Goal: Check status

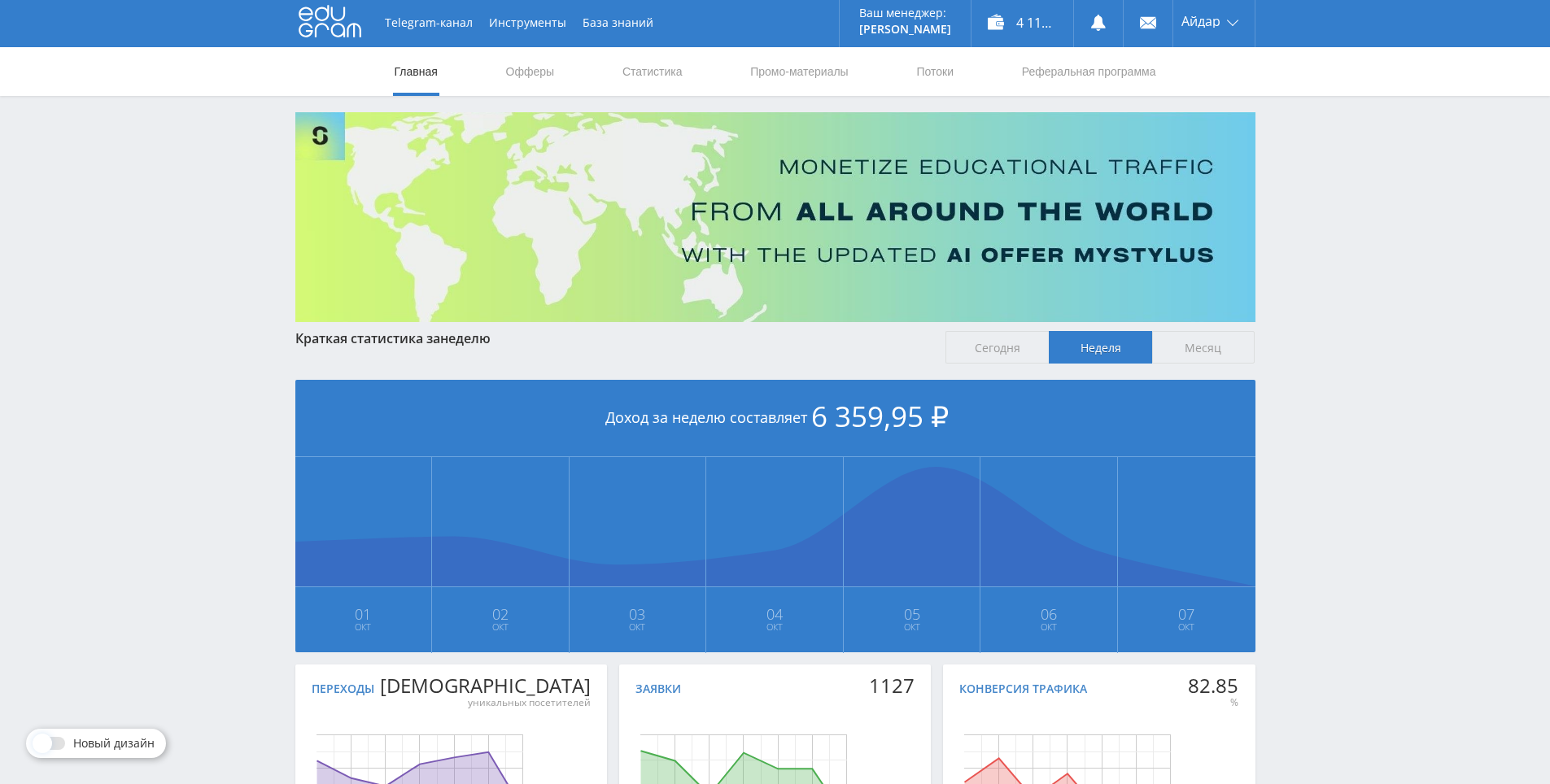
scroll to position [5, 0]
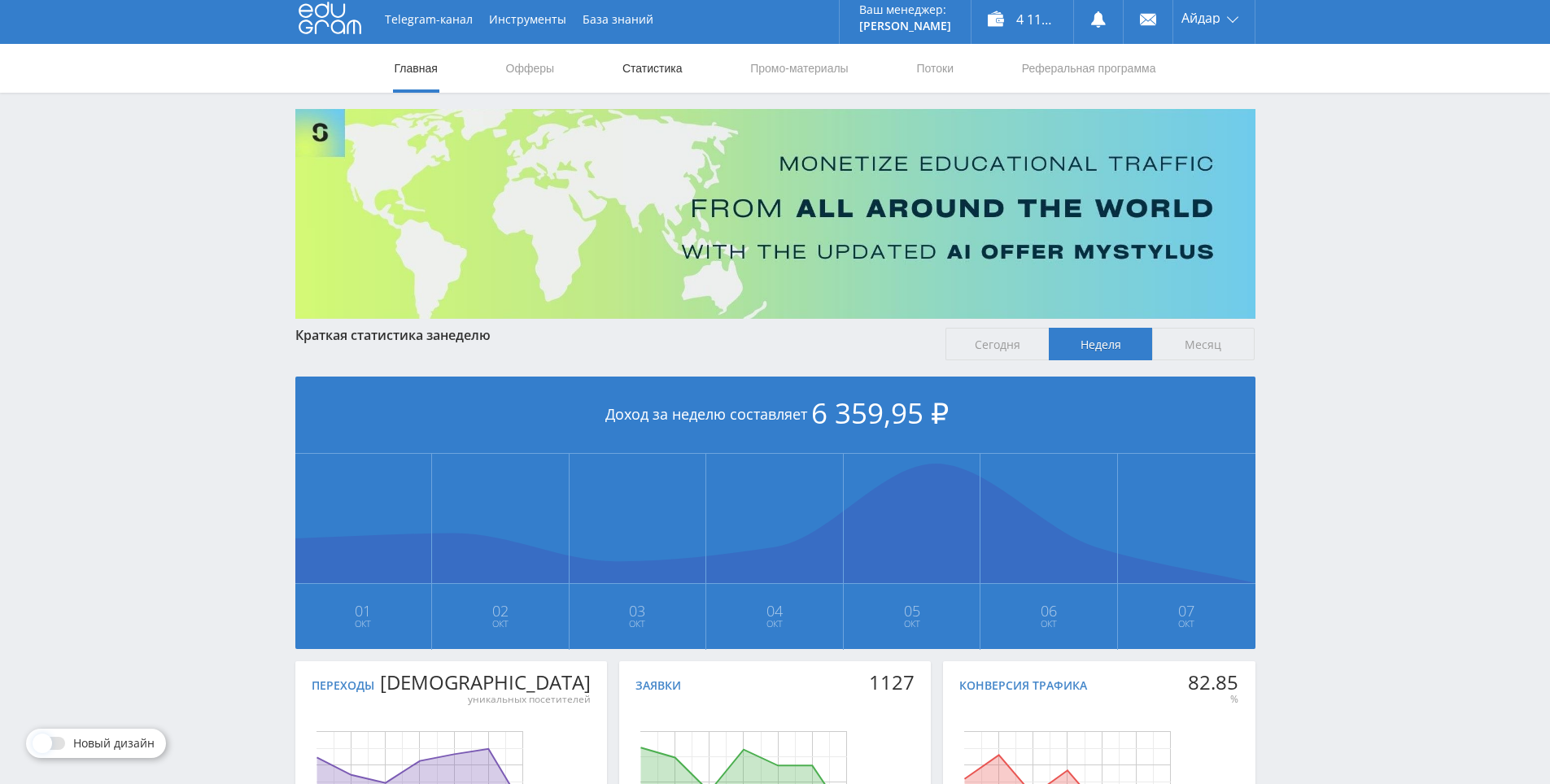
click at [665, 74] on link "Статистика" at bounding box center [652, 68] width 64 height 49
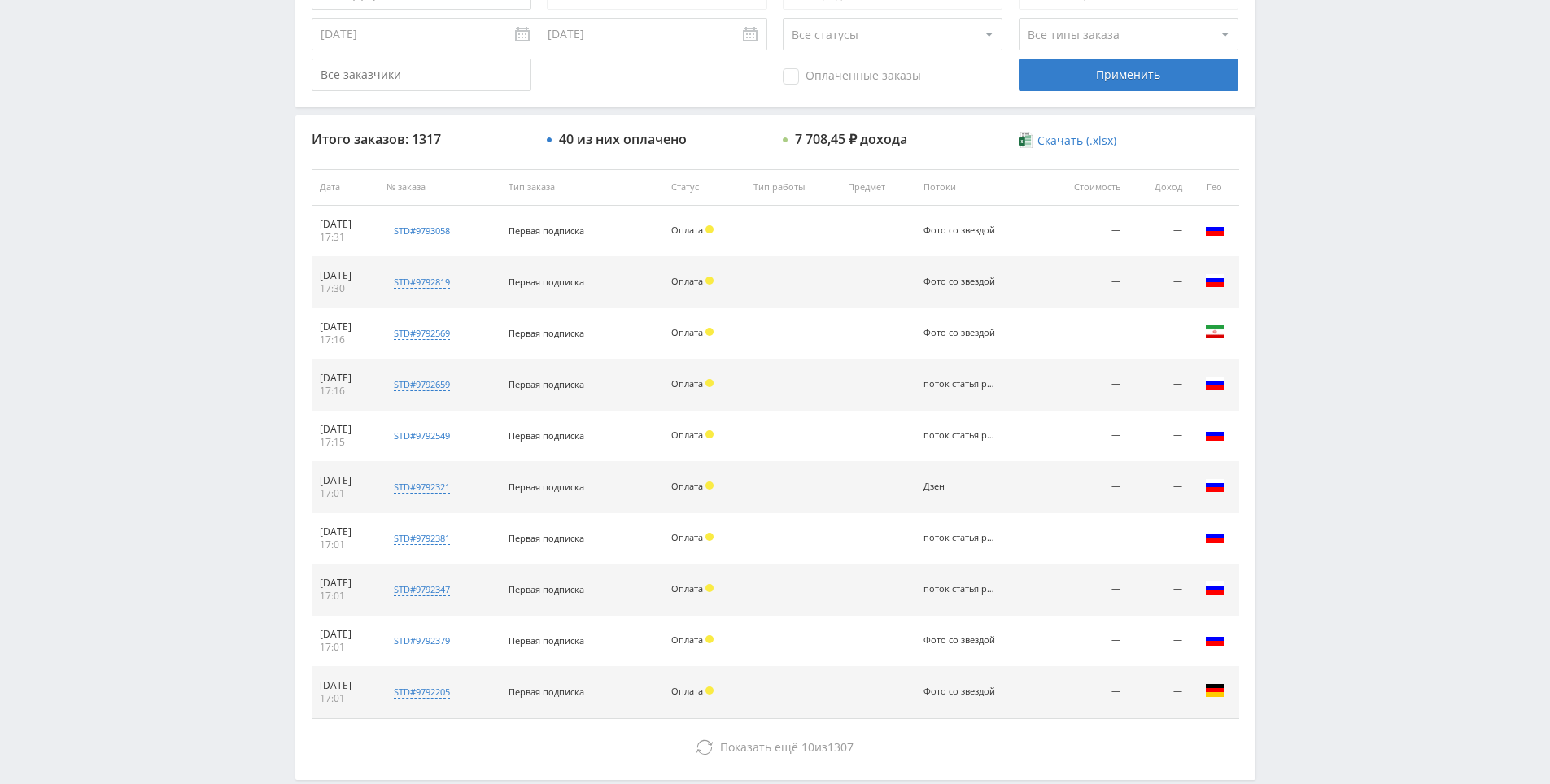
scroll to position [582, 0]
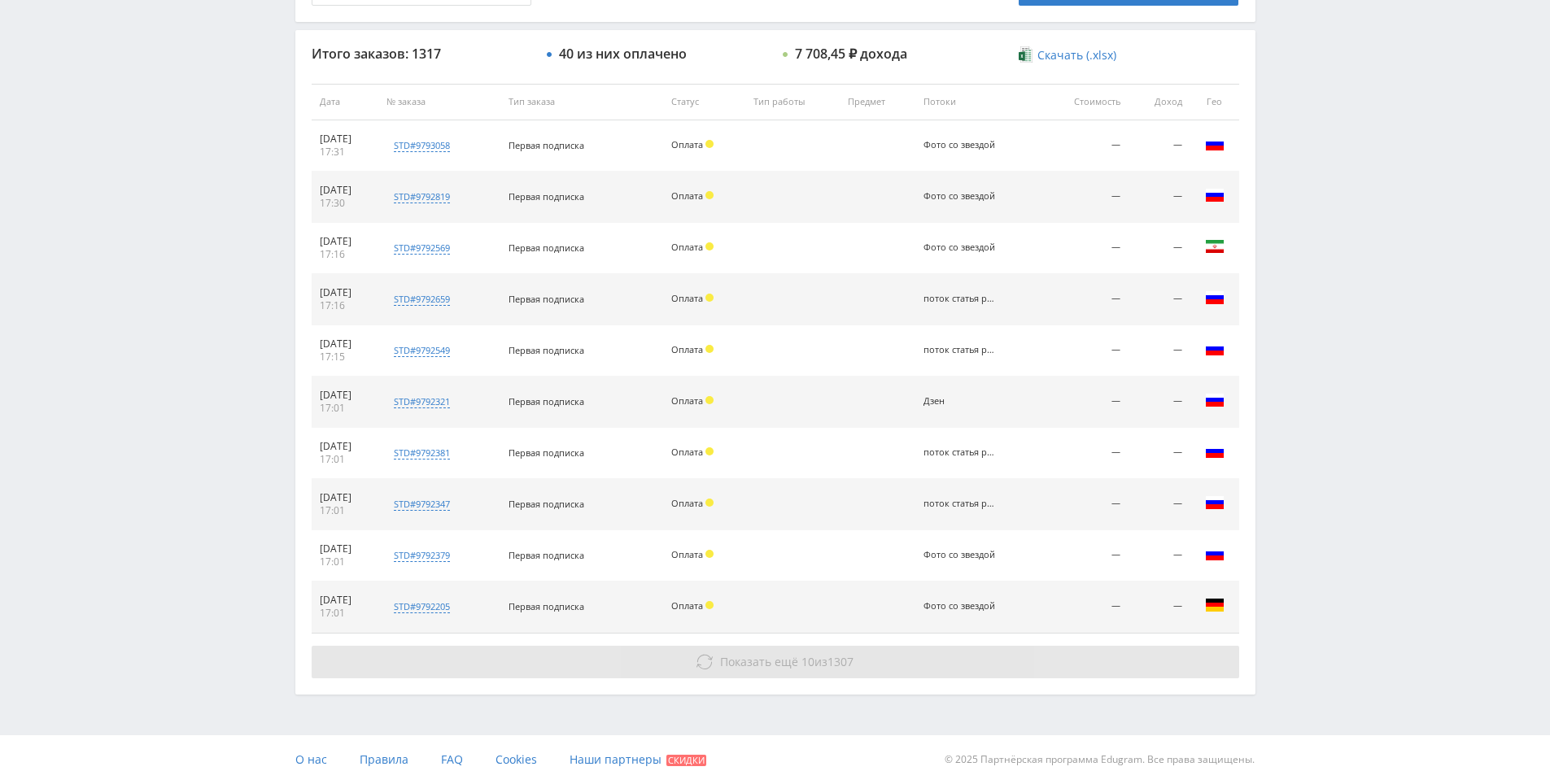
drag, startPoint x: 1300, startPoint y: 683, endPoint x: 1169, endPoint y: 650, distance: 135.1
click at [1007, 645] on div "Показать ещё 10 из 1307" at bounding box center [775, 662] width 928 height 33
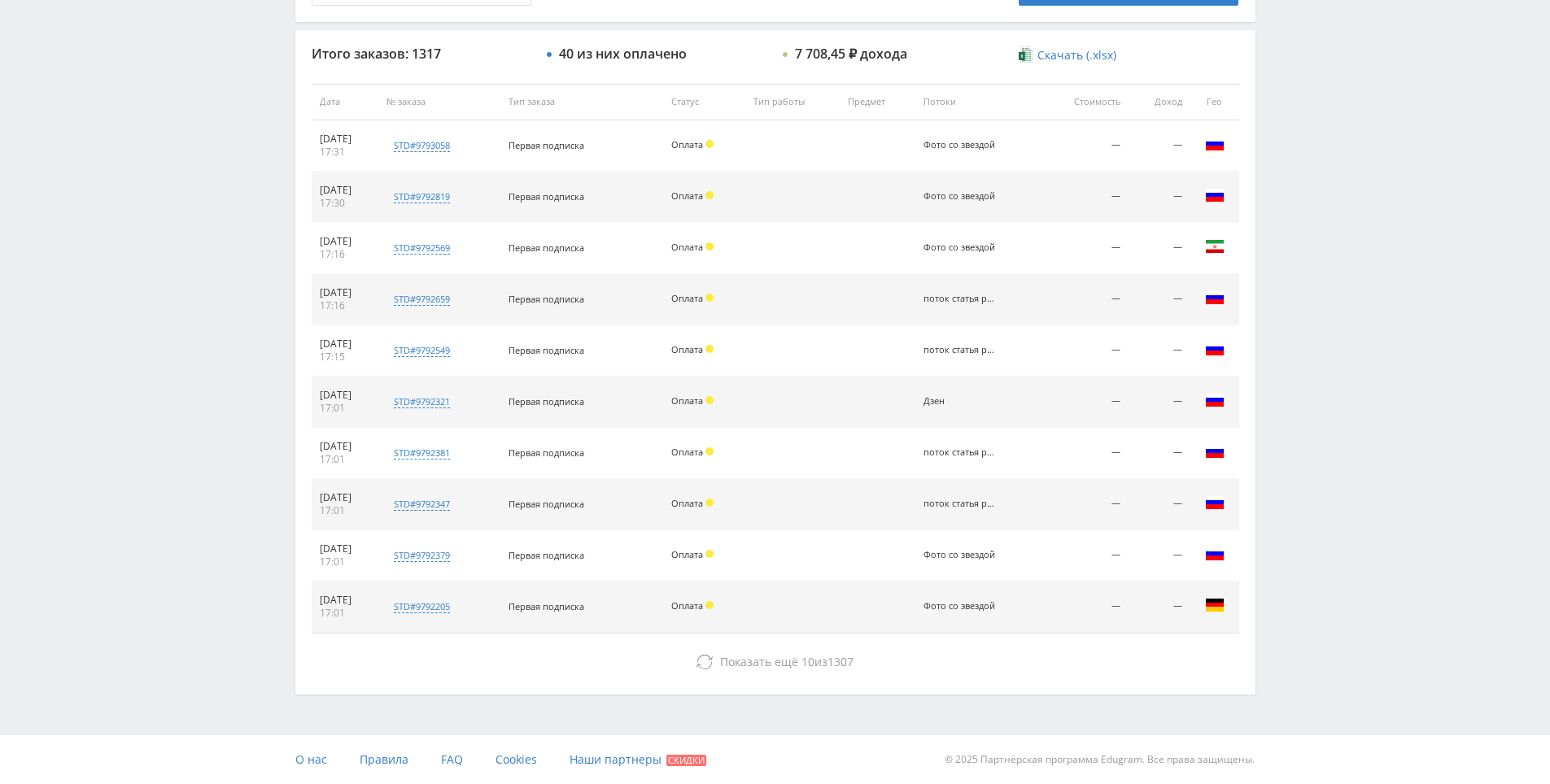
drag, startPoint x: 1306, startPoint y: 511, endPoint x: 1273, endPoint y: 575, distance: 72.0
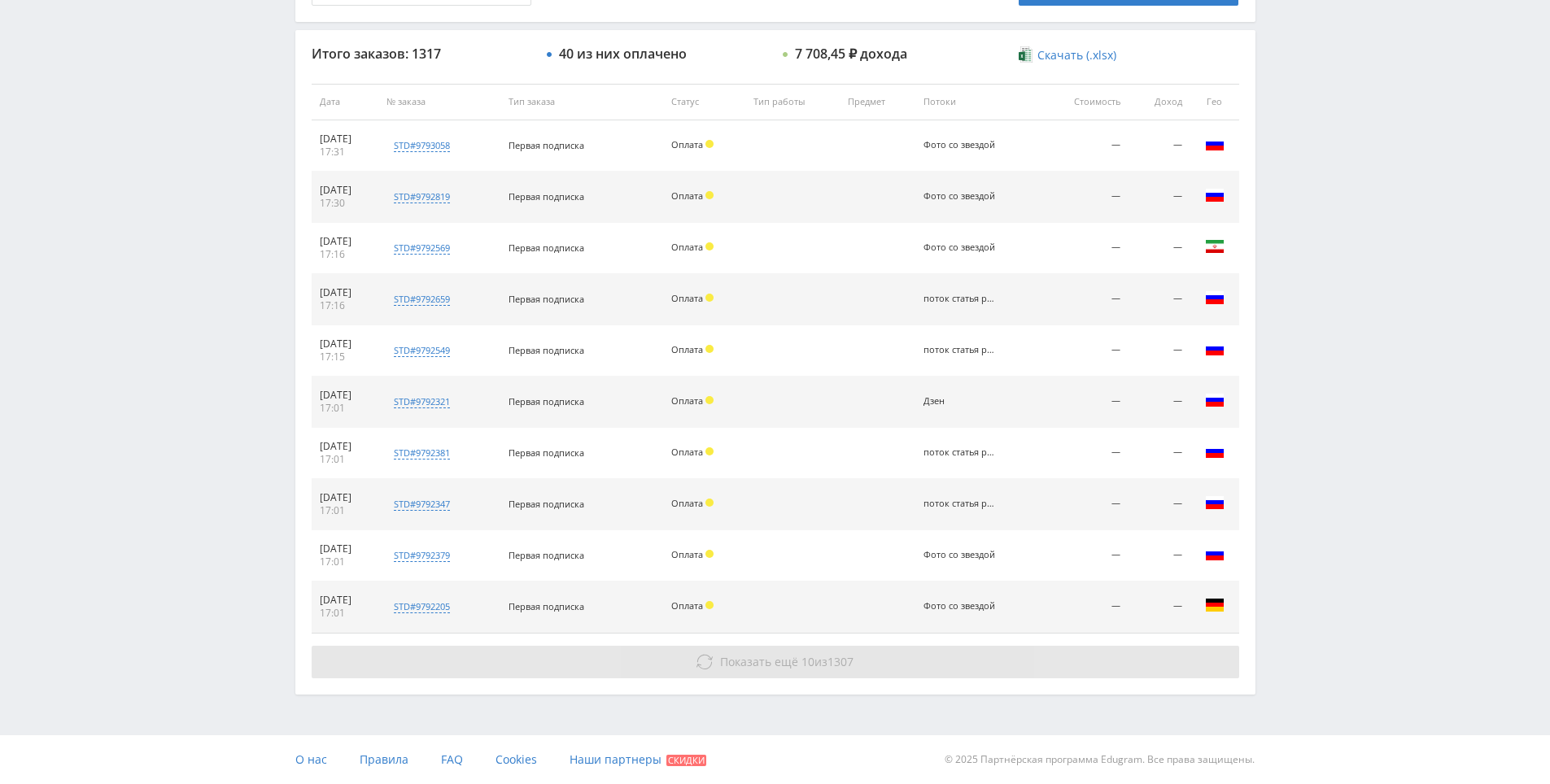
click at [895, 663] on button "Показать ещё 10 из 1307" at bounding box center [775, 662] width 928 height 33
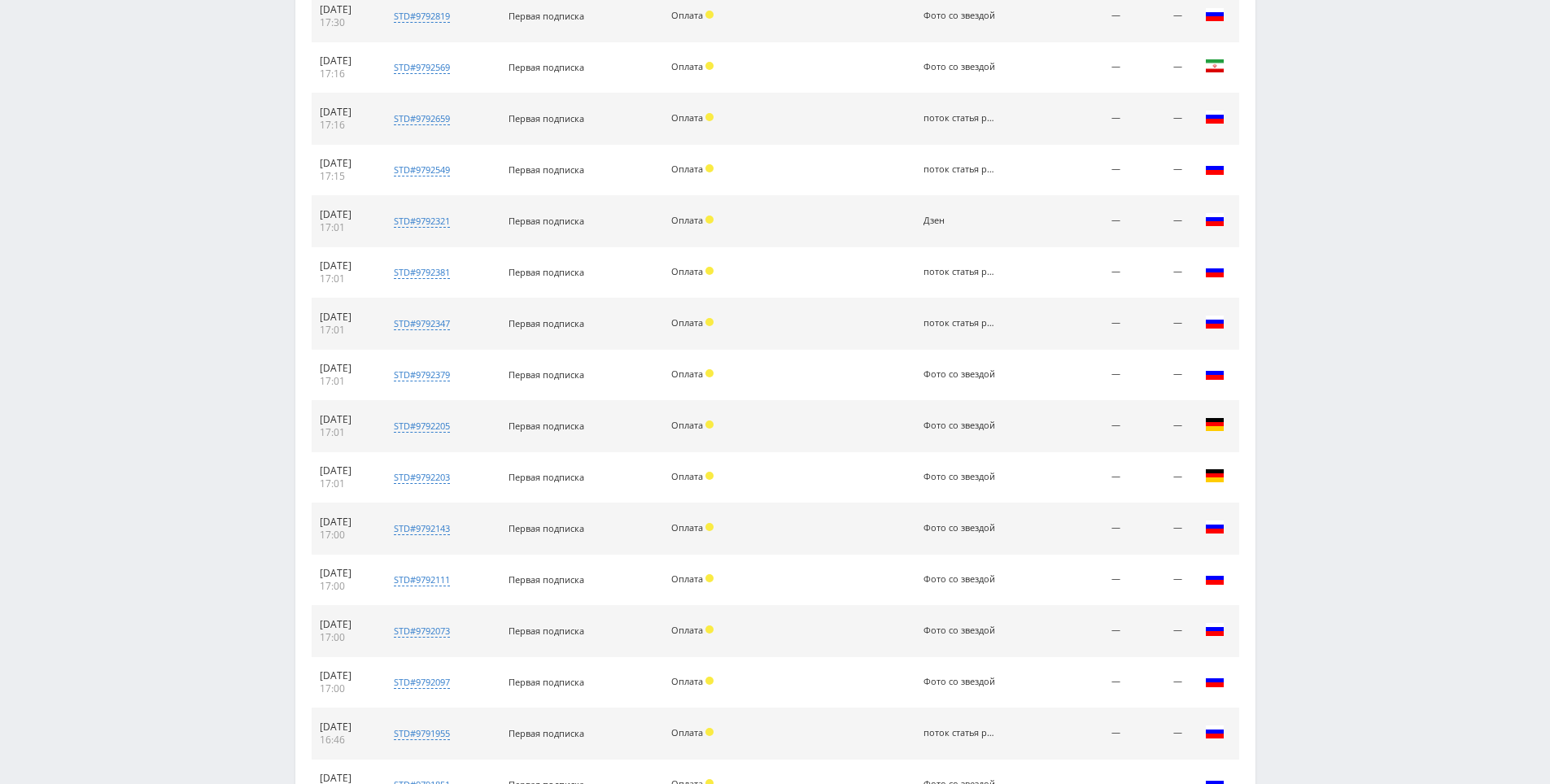
scroll to position [1094, 0]
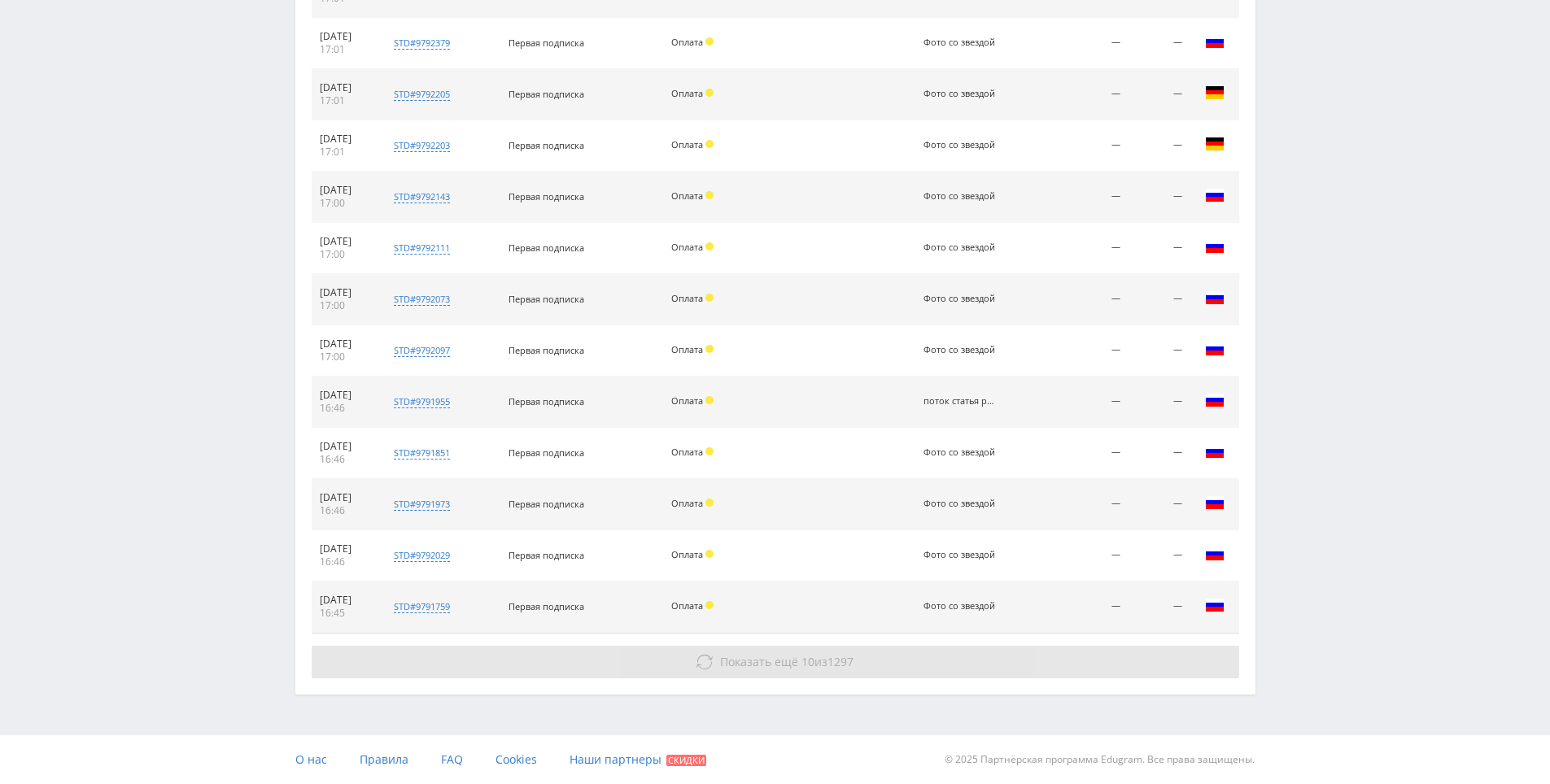
drag, startPoint x: 1304, startPoint y: 465, endPoint x: 1141, endPoint y: 664, distance: 257.2
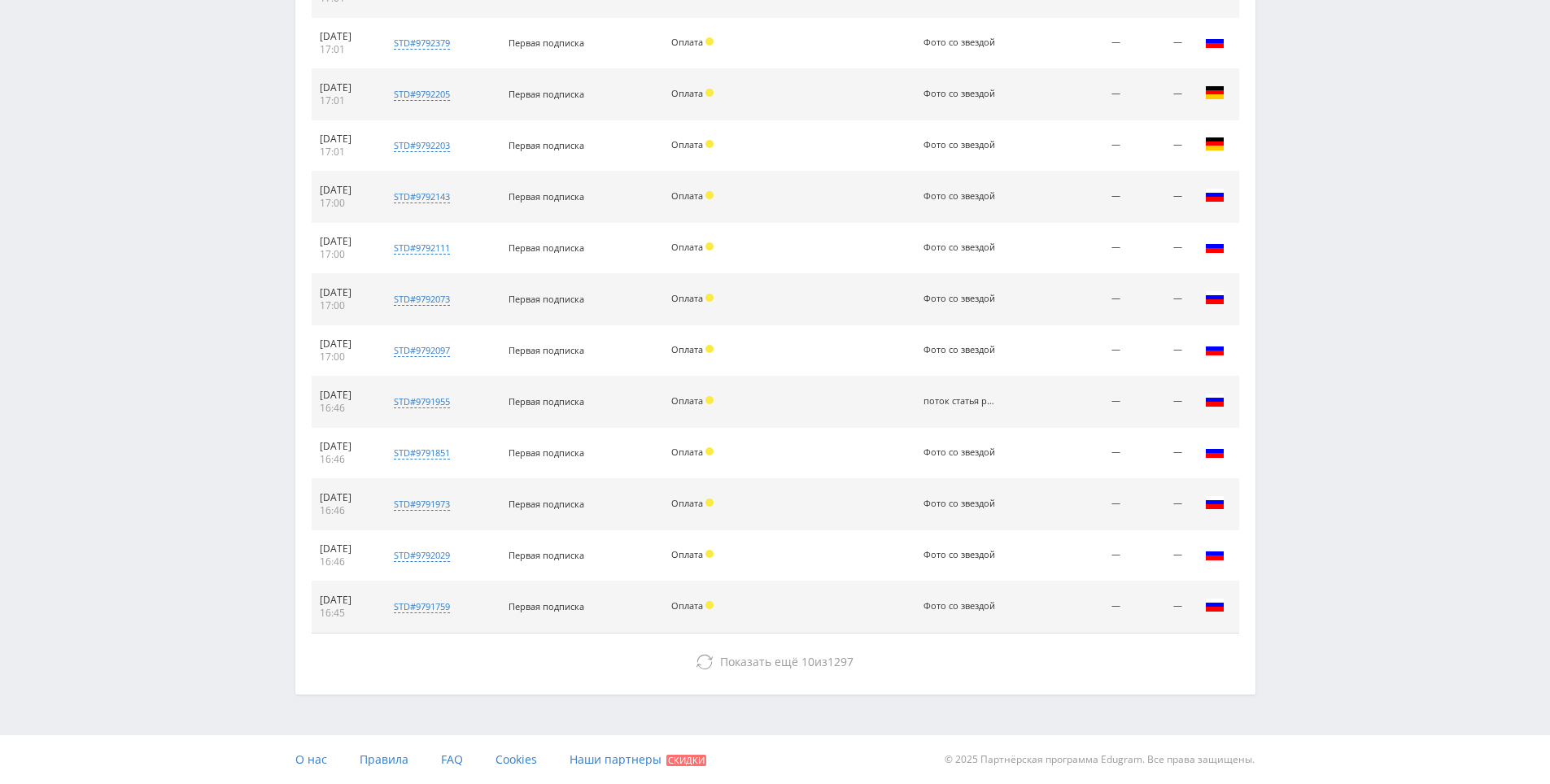
click at [1042, 678] on div "Итого заказов: 1317 40 из них оплачено 7 708,45 ₽ дохода Скачать (.xlsx) Дата №…" at bounding box center [775, 105] width 959 height 1176
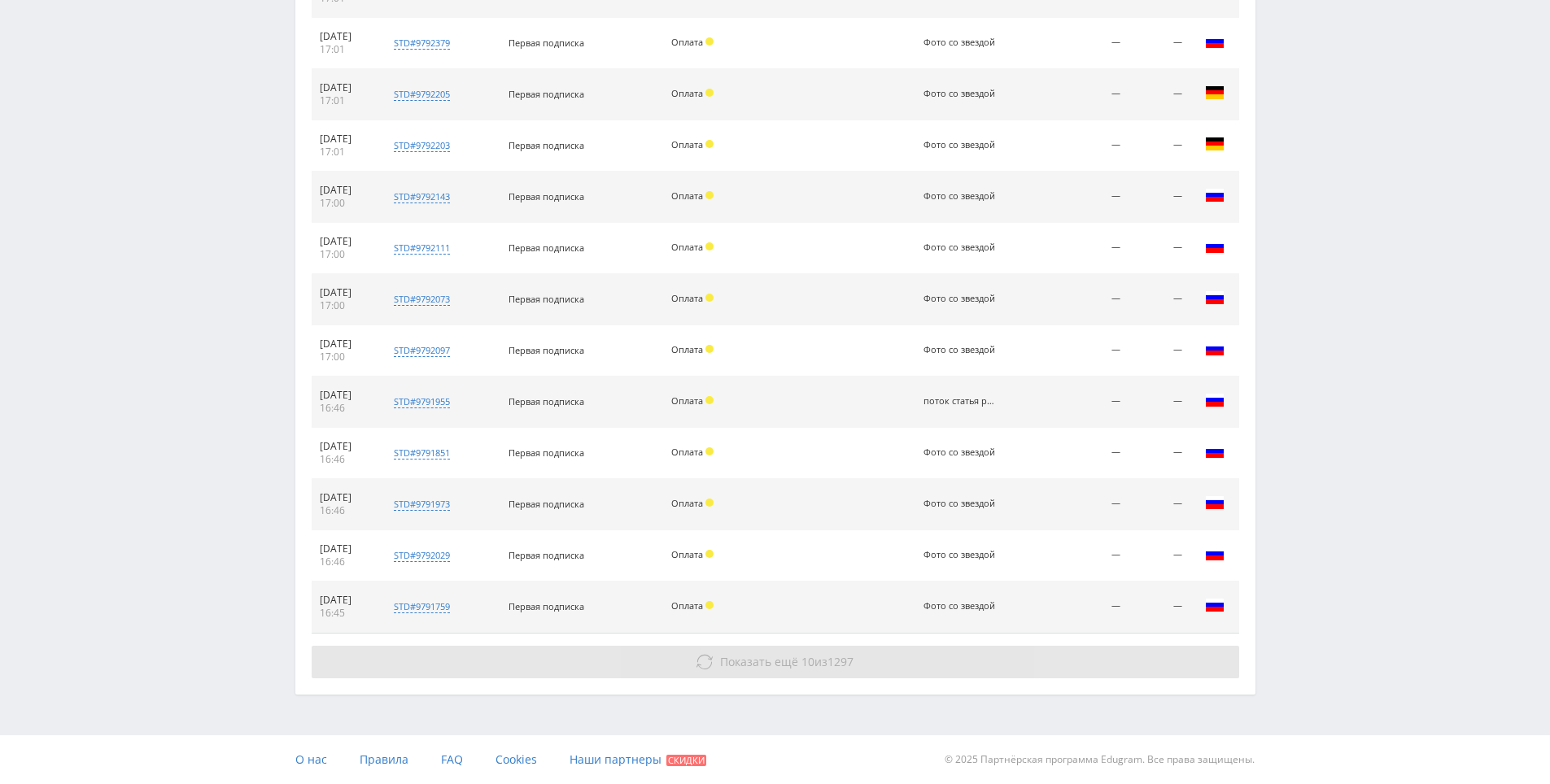
click at [1040, 671] on button "Показать ещё 10 из 1297" at bounding box center [775, 662] width 928 height 33
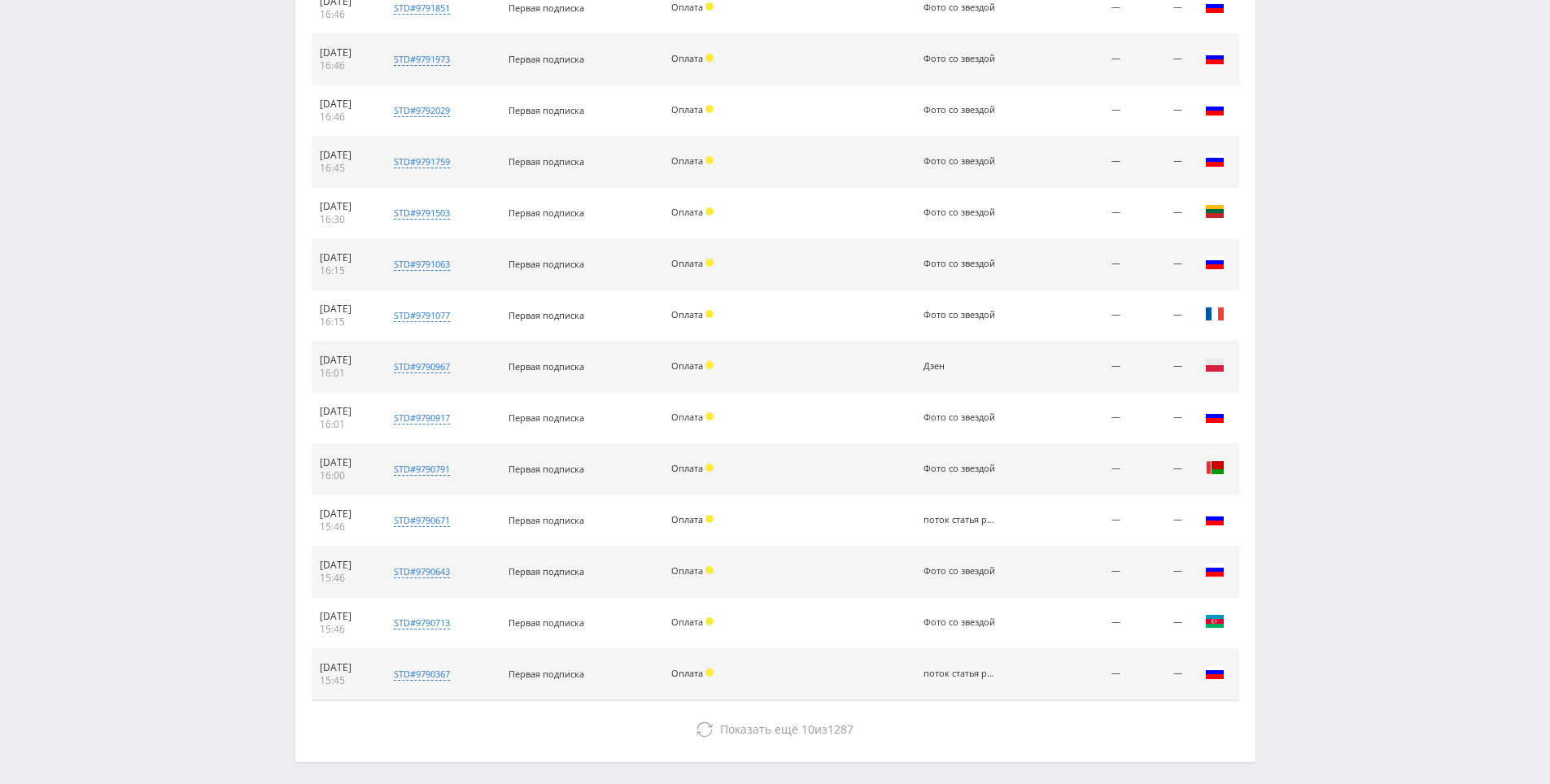
scroll to position [1607, 0]
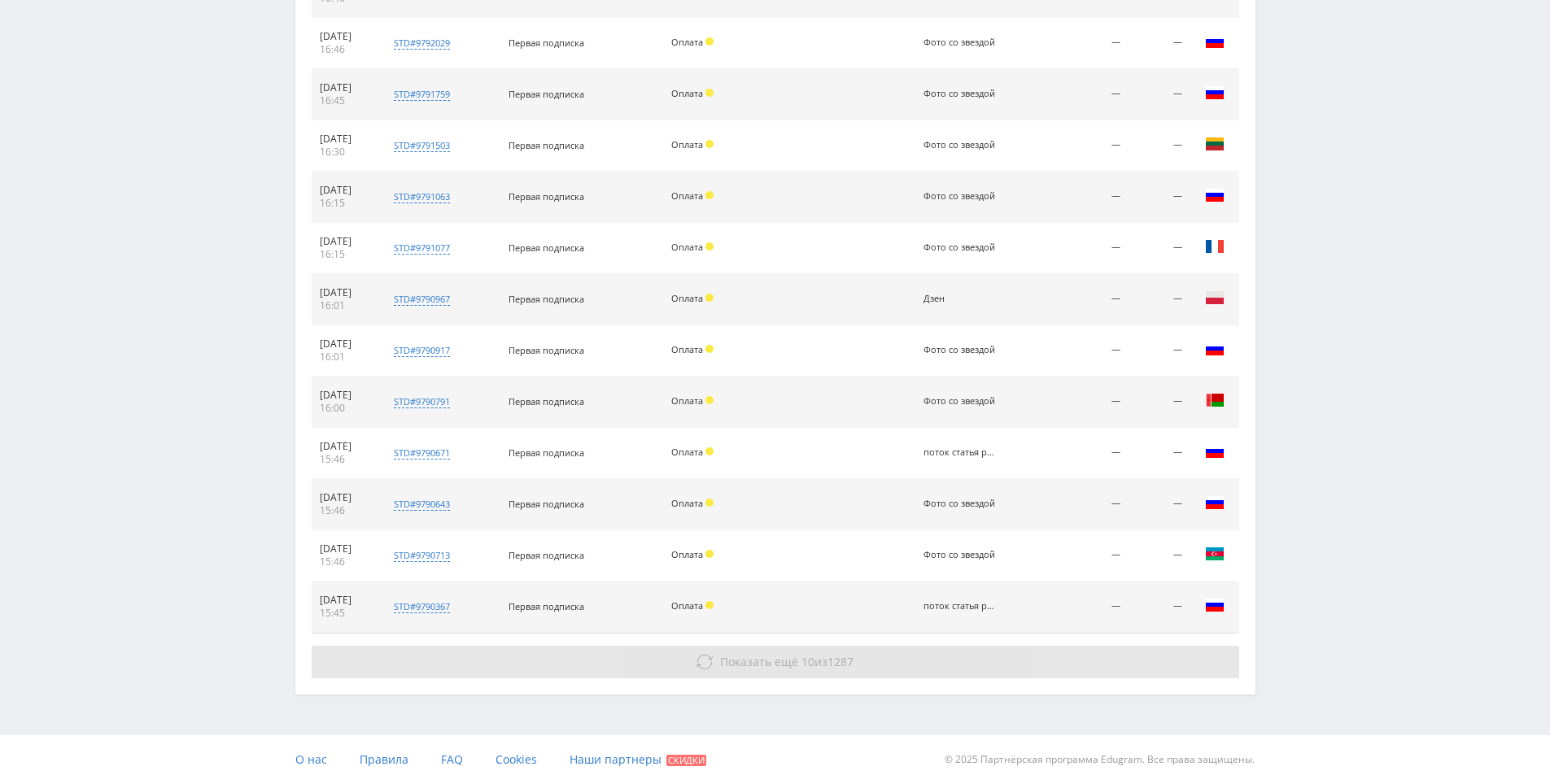
drag, startPoint x: 1237, startPoint y: 526, endPoint x: 1204, endPoint y: 666, distance: 143.8
click at [1126, 666] on button "Показать ещё 10 из 1287" at bounding box center [775, 662] width 928 height 33
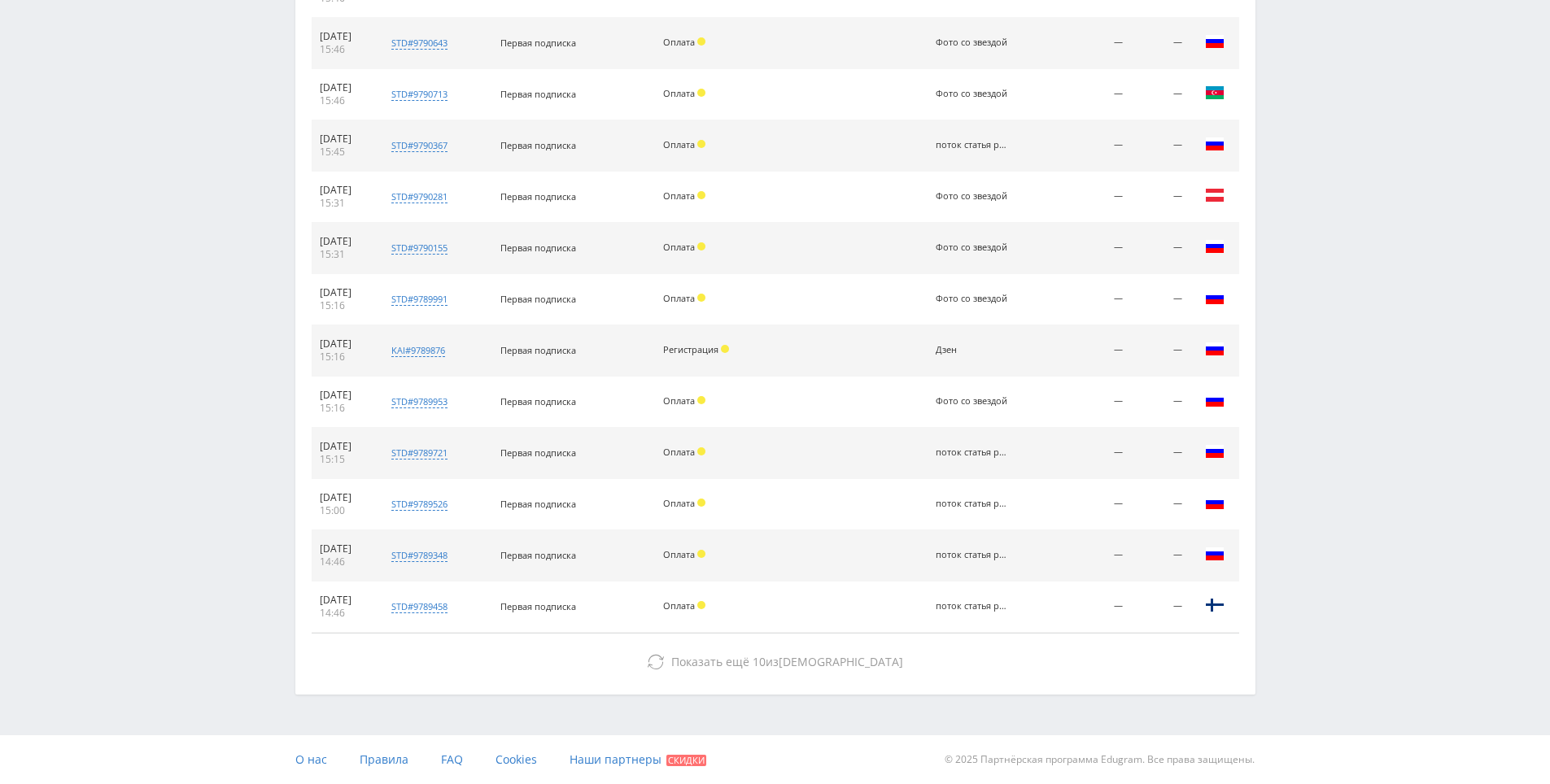
drag, startPoint x: 1282, startPoint y: 472, endPoint x: 1174, endPoint y: 654, distance: 211.6
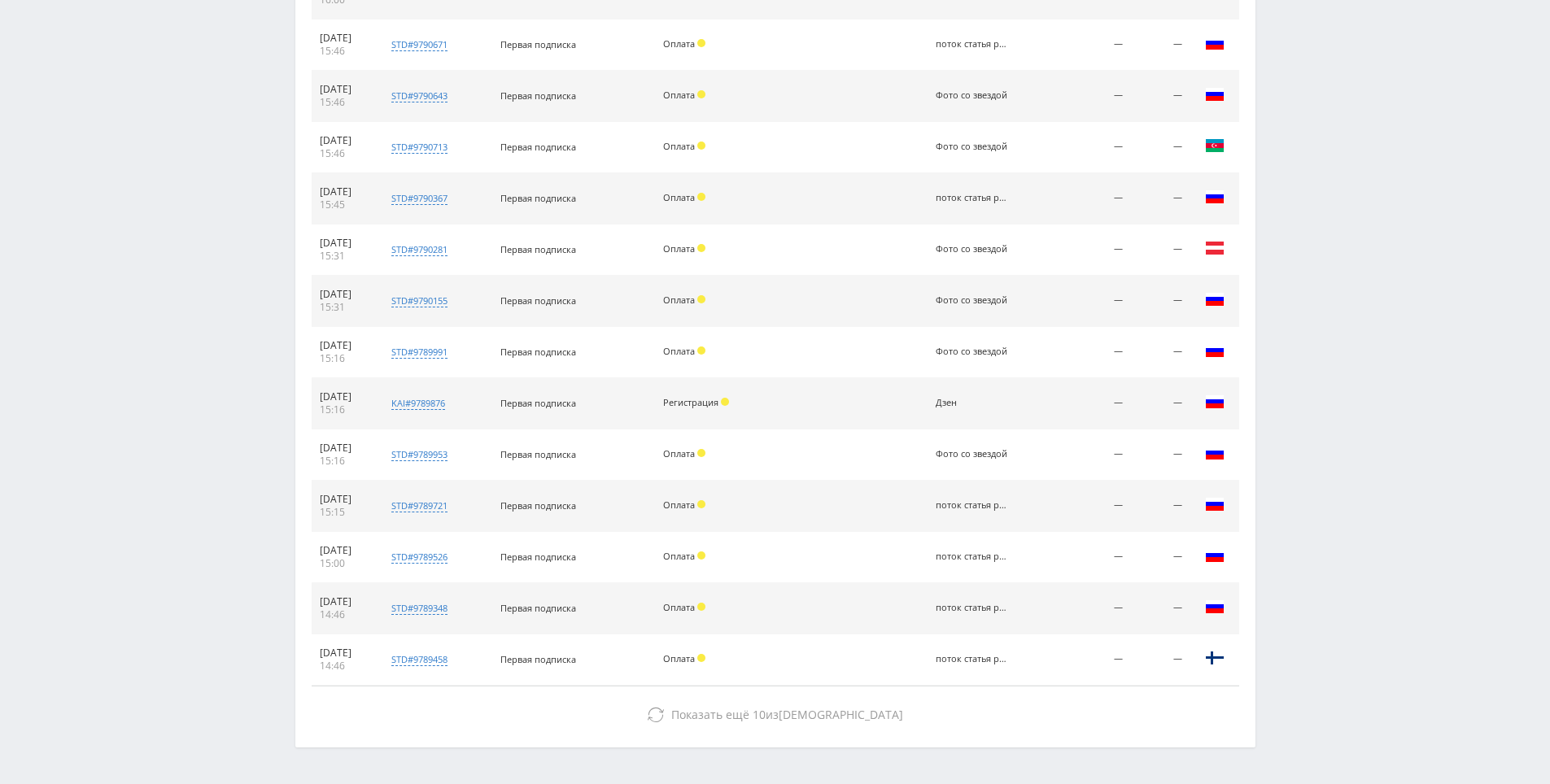
scroll to position [1986, 0]
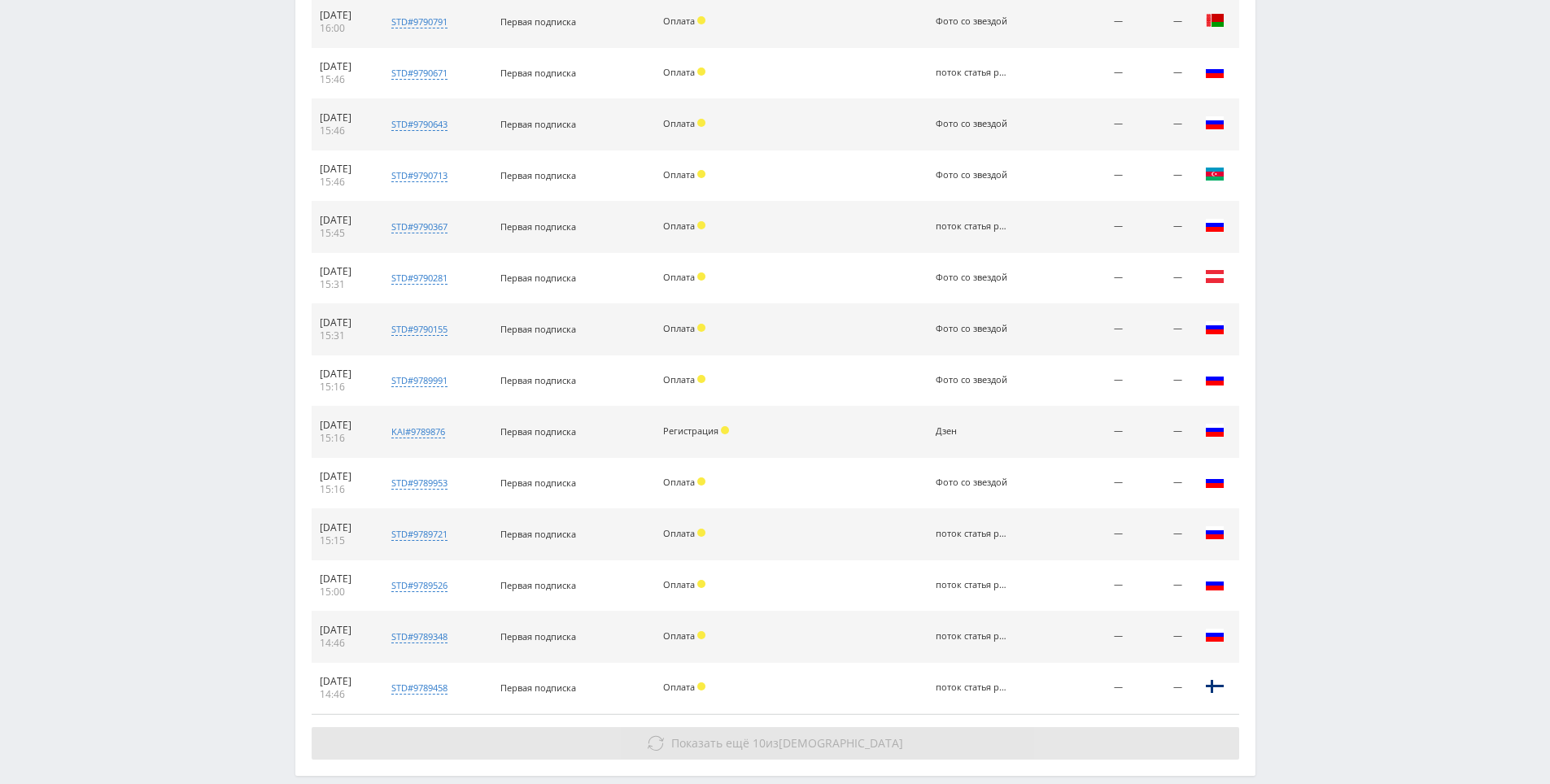
click at [787, 734] on button "Показать ещё 10 из 1277" at bounding box center [775, 744] width 928 height 33
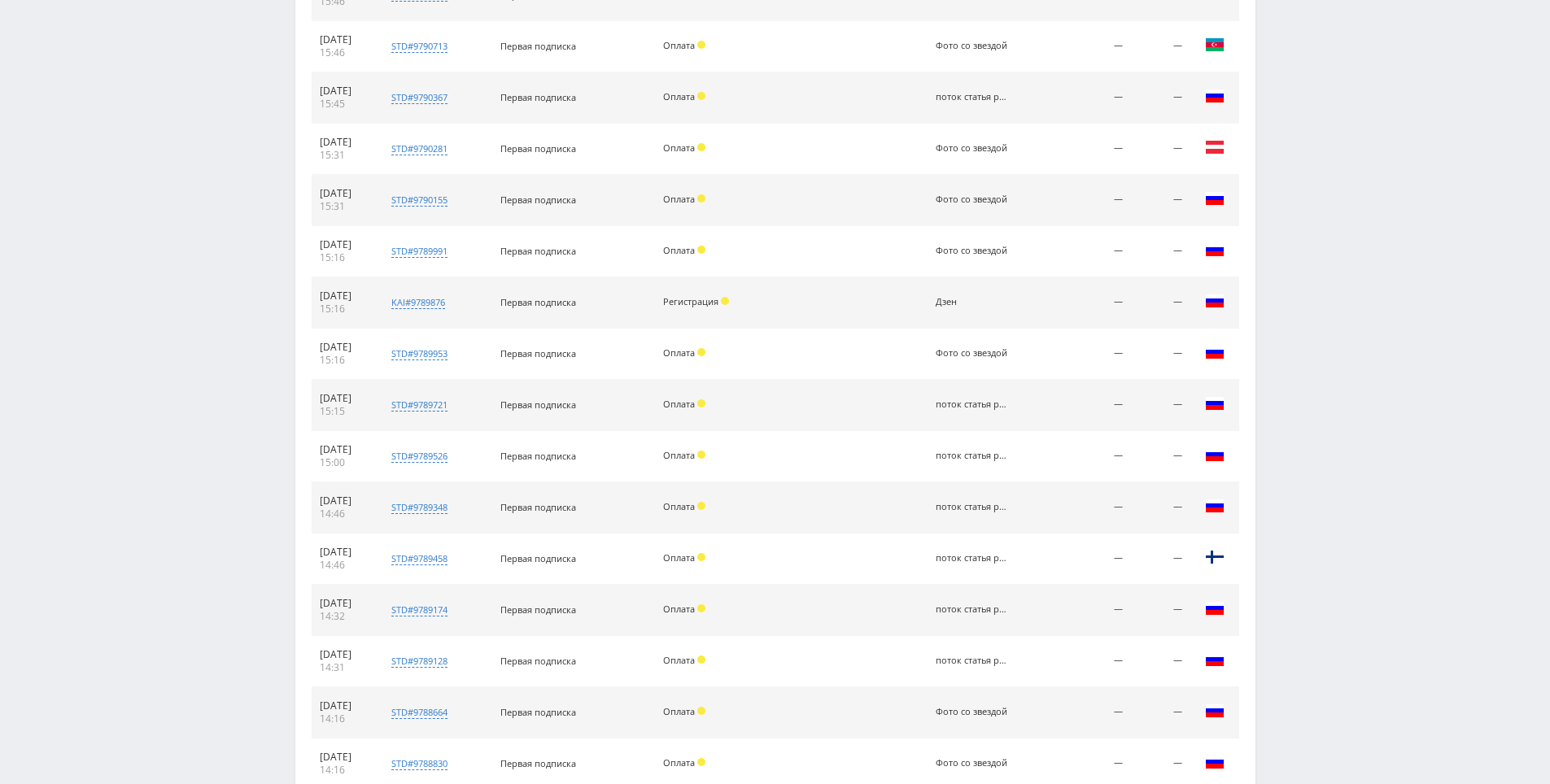
scroll to position [2580, 0]
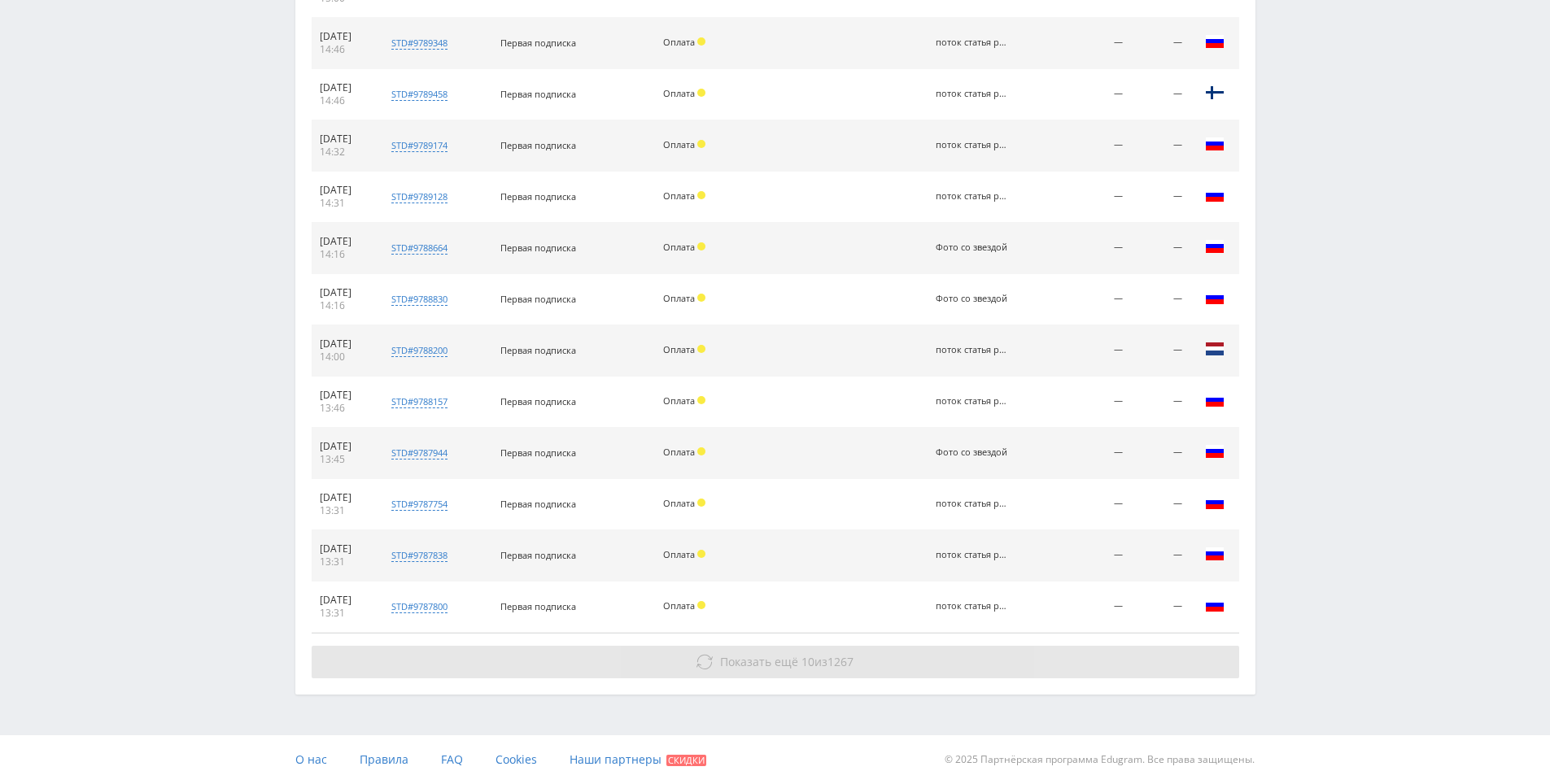
drag, startPoint x: 1278, startPoint y: 451, endPoint x: 1228, endPoint y: 651, distance: 206.2
